Goal: Information Seeking & Learning: Learn about a topic

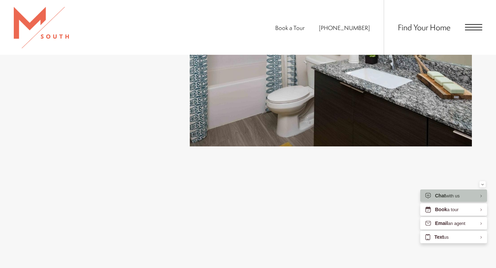
scroll to position [1773, 0]
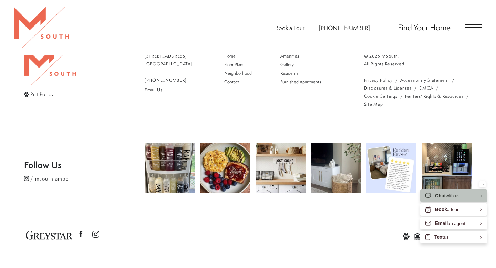
click at [41, 92] on span "Pet Policy" at bounding box center [42, 94] width 24 height 7
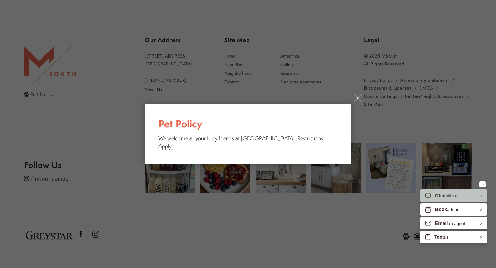
click at [357, 102] on link "×" at bounding box center [357, 98] width 8 height 8
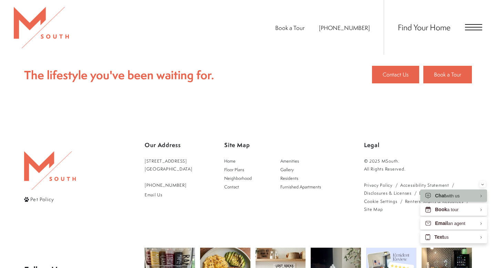
scroll to position [1659, 0]
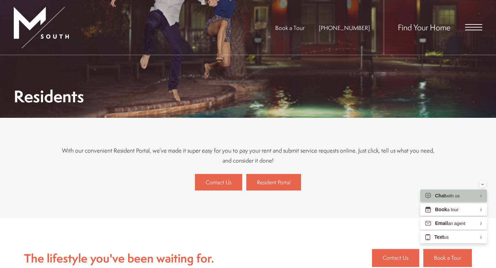
scroll to position [363, 0]
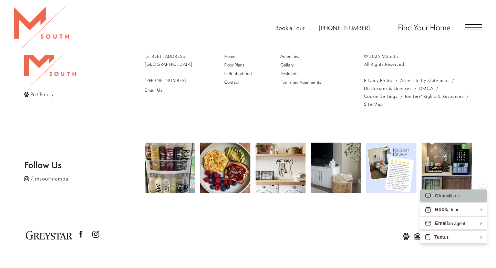
click at [40, 93] on span "Pet Policy" at bounding box center [42, 94] width 24 height 7
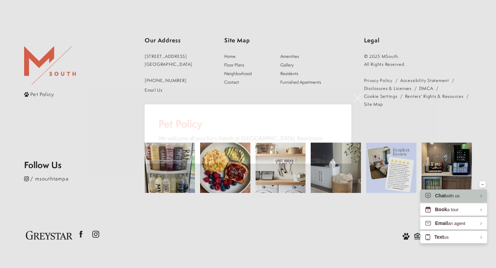
scroll to position [0, 0]
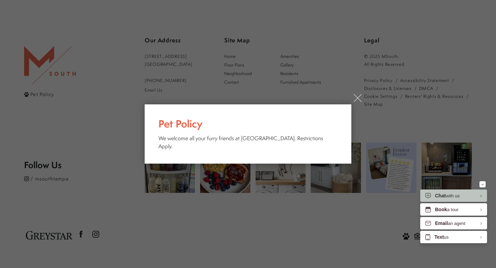
click at [357, 102] on link "×" at bounding box center [357, 98] width 8 height 8
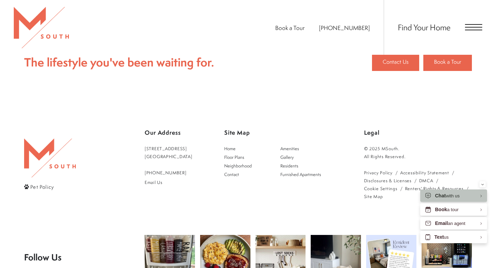
scroll to position [745, 0]
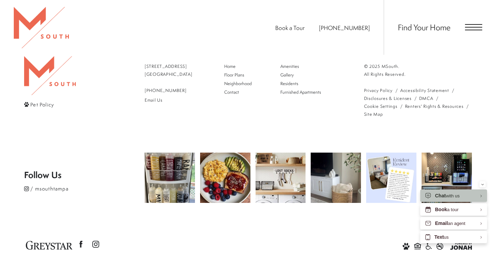
click at [404, 243] on icon at bounding box center [405, 246] width 7 height 7
click at [406, 243] on icon at bounding box center [405, 246] width 7 height 7
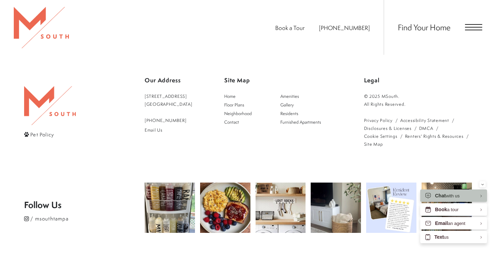
scroll to position [693, 0]
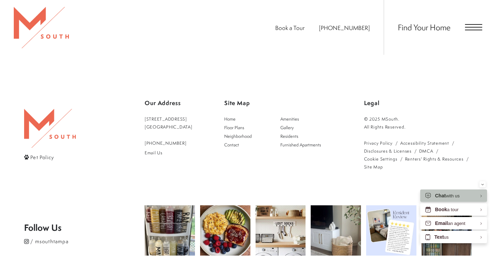
click at [44, 153] on span "Pet Policy" at bounding box center [42, 156] width 24 height 7
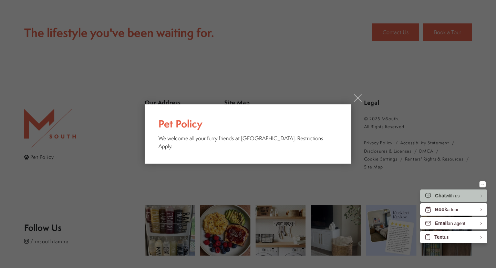
click at [357, 102] on link "×" at bounding box center [357, 98] width 8 height 8
